Goal: Task Accomplishment & Management: Manage account settings

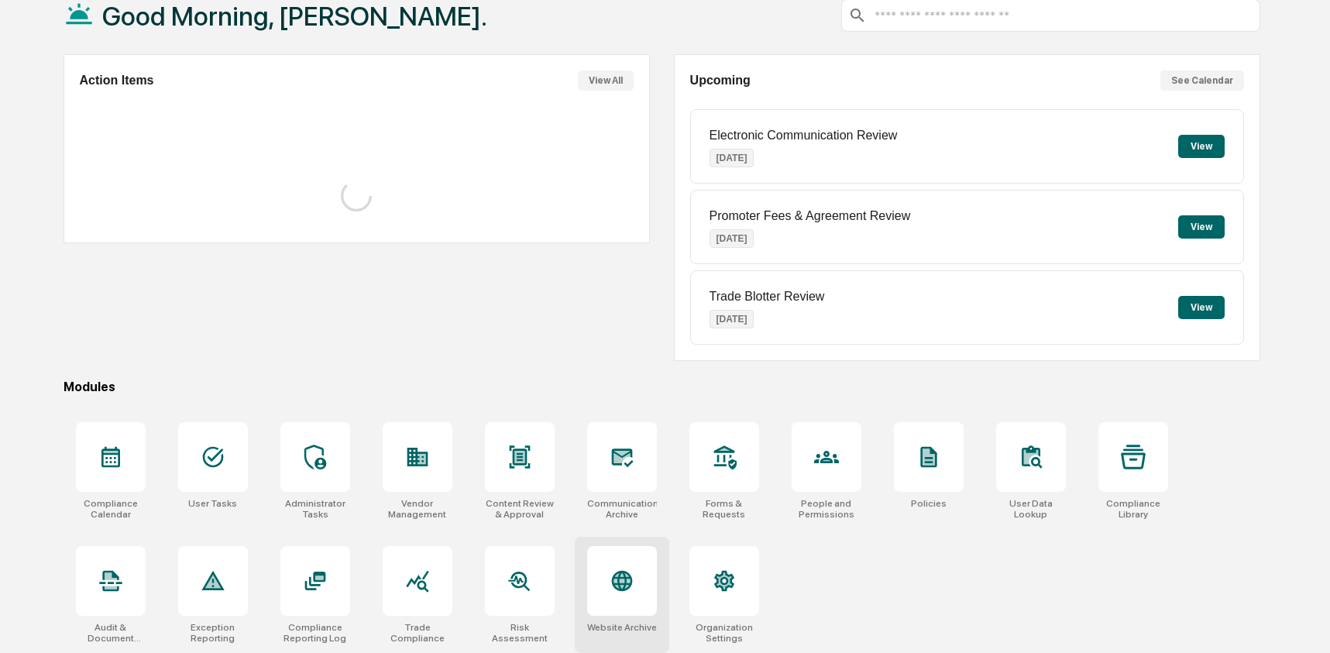
click at [616, 571] on icon at bounding box center [621, 581] width 21 height 21
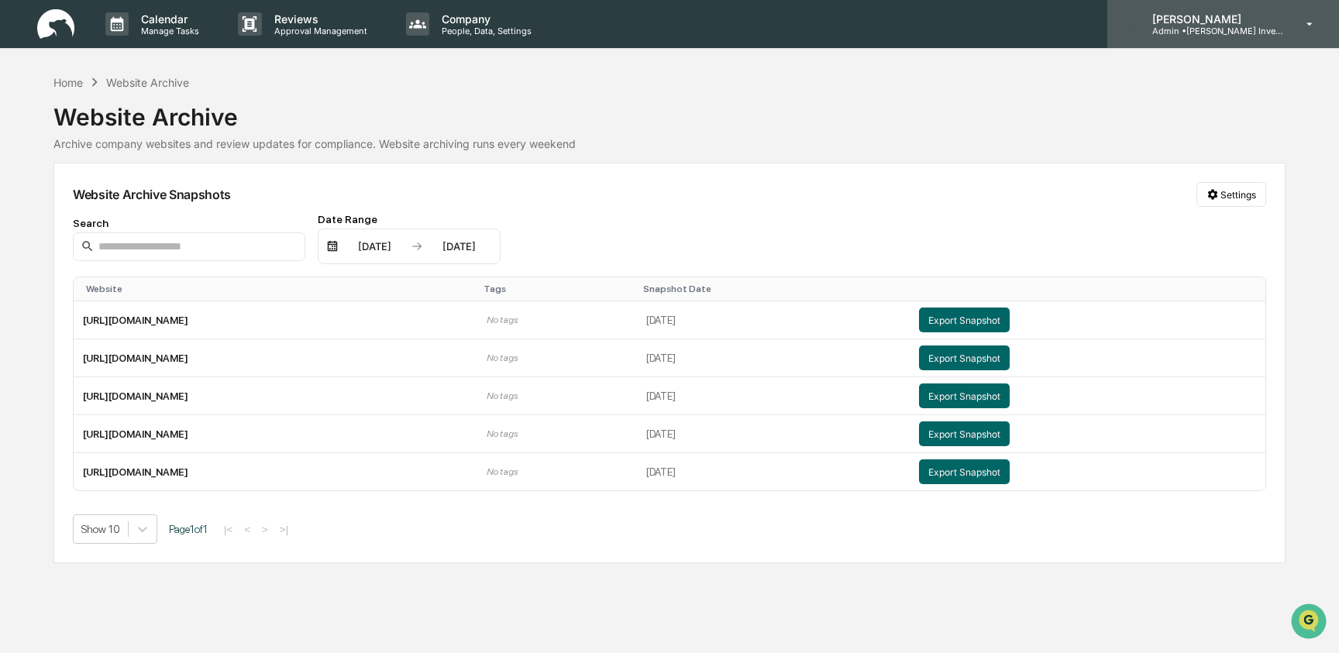
click at [1188, 31] on p "Admin • Goodwin Investment Advisory" at bounding box center [1212, 31] width 144 height 11
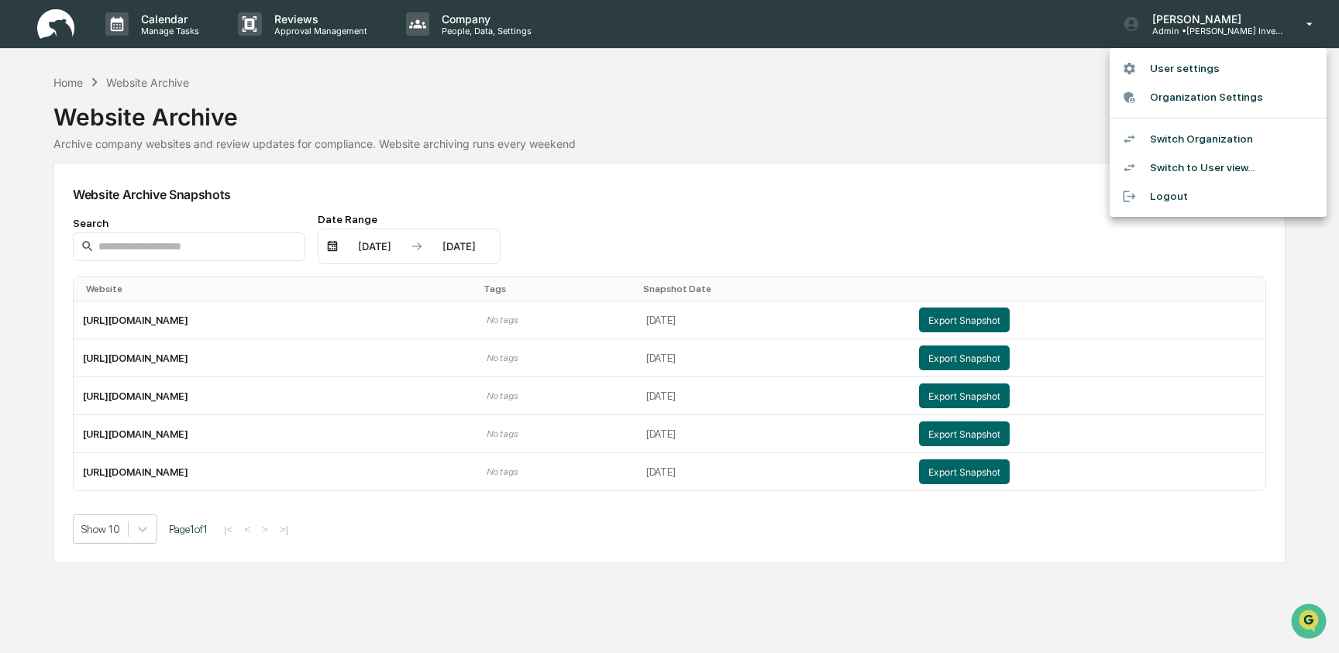
click at [1196, 142] on li "Switch Organization" at bounding box center [1218, 139] width 217 height 29
